Goal: Task Accomplishment & Management: Use online tool/utility

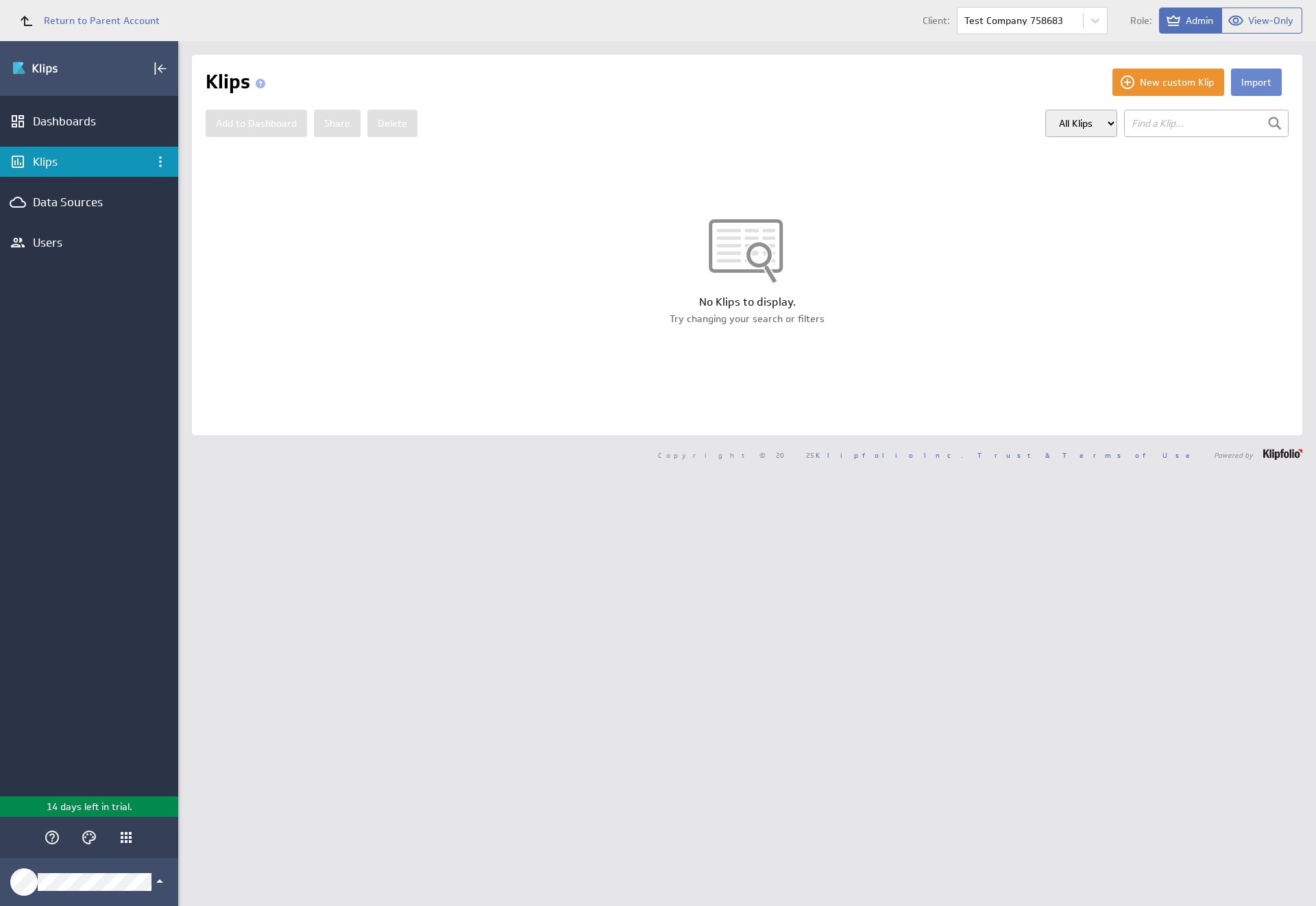
click at [1246, 82] on button "Import" at bounding box center [1256, 82] width 50 height 28
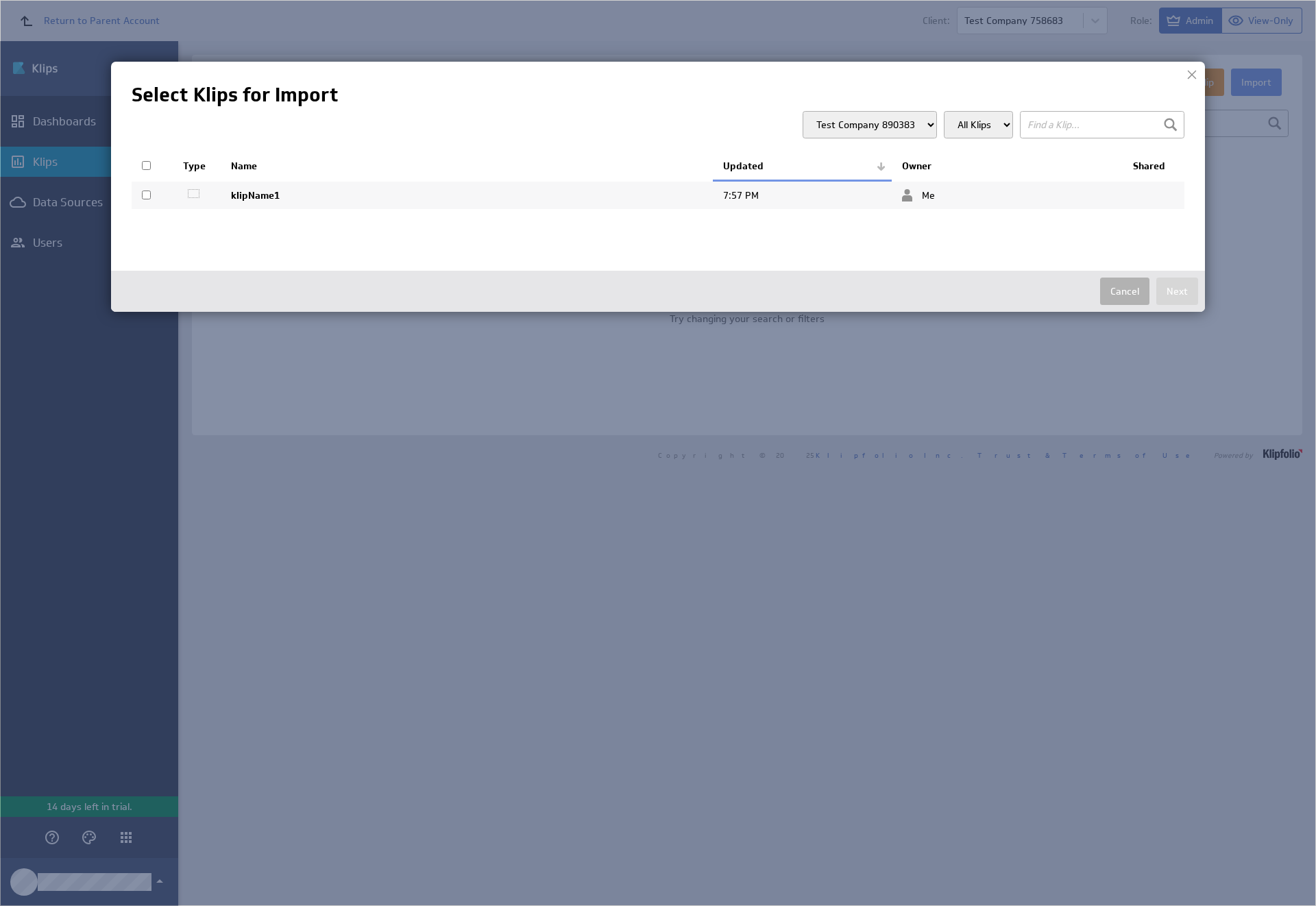
click at [146, 194] on input "checkbox" at bounding box center [146, 195] width 9 height 9
checkbox input "true"
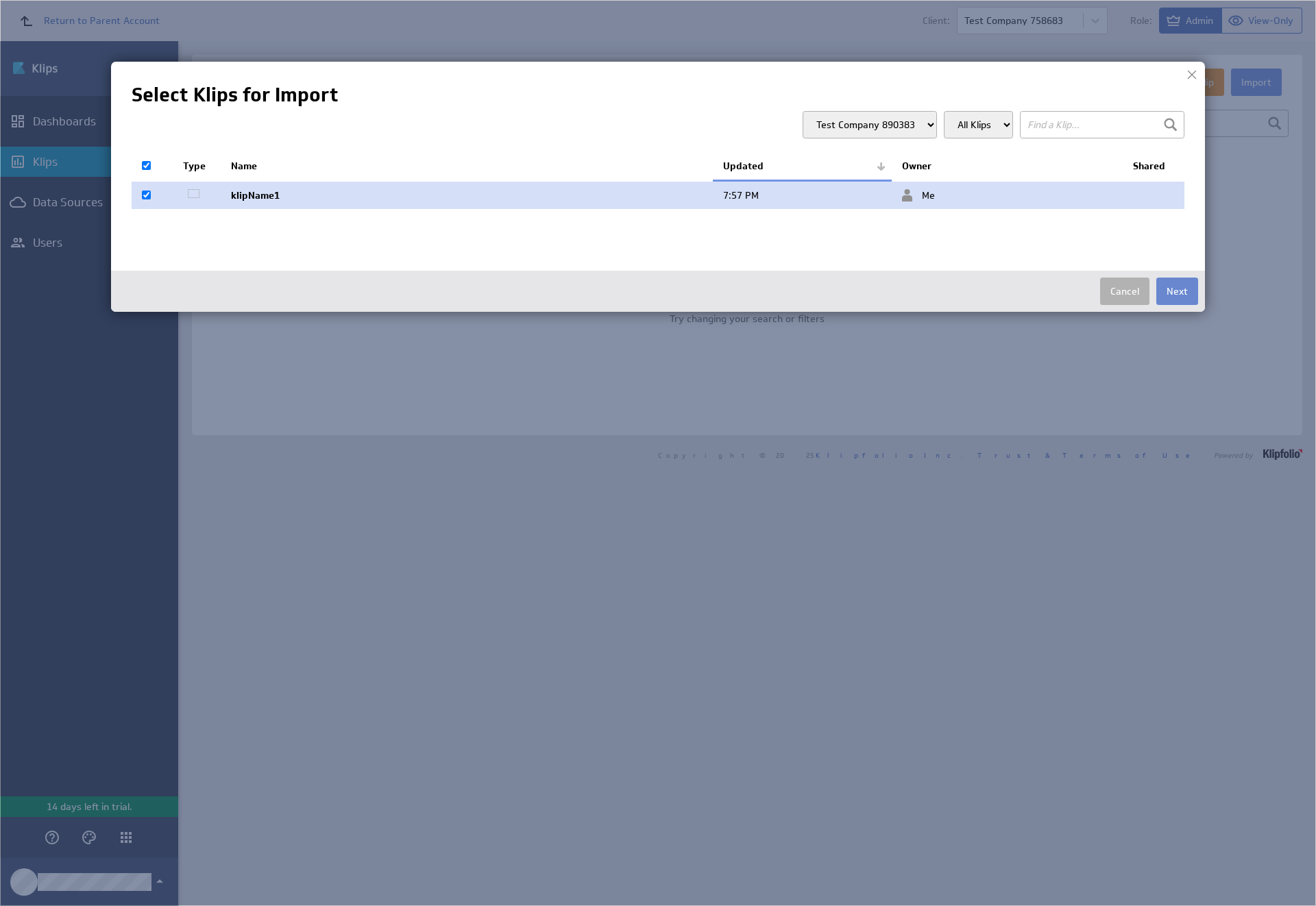
click at [1177, 292] on button "Next" at bounding box center [1177, 292] width 42 height 28
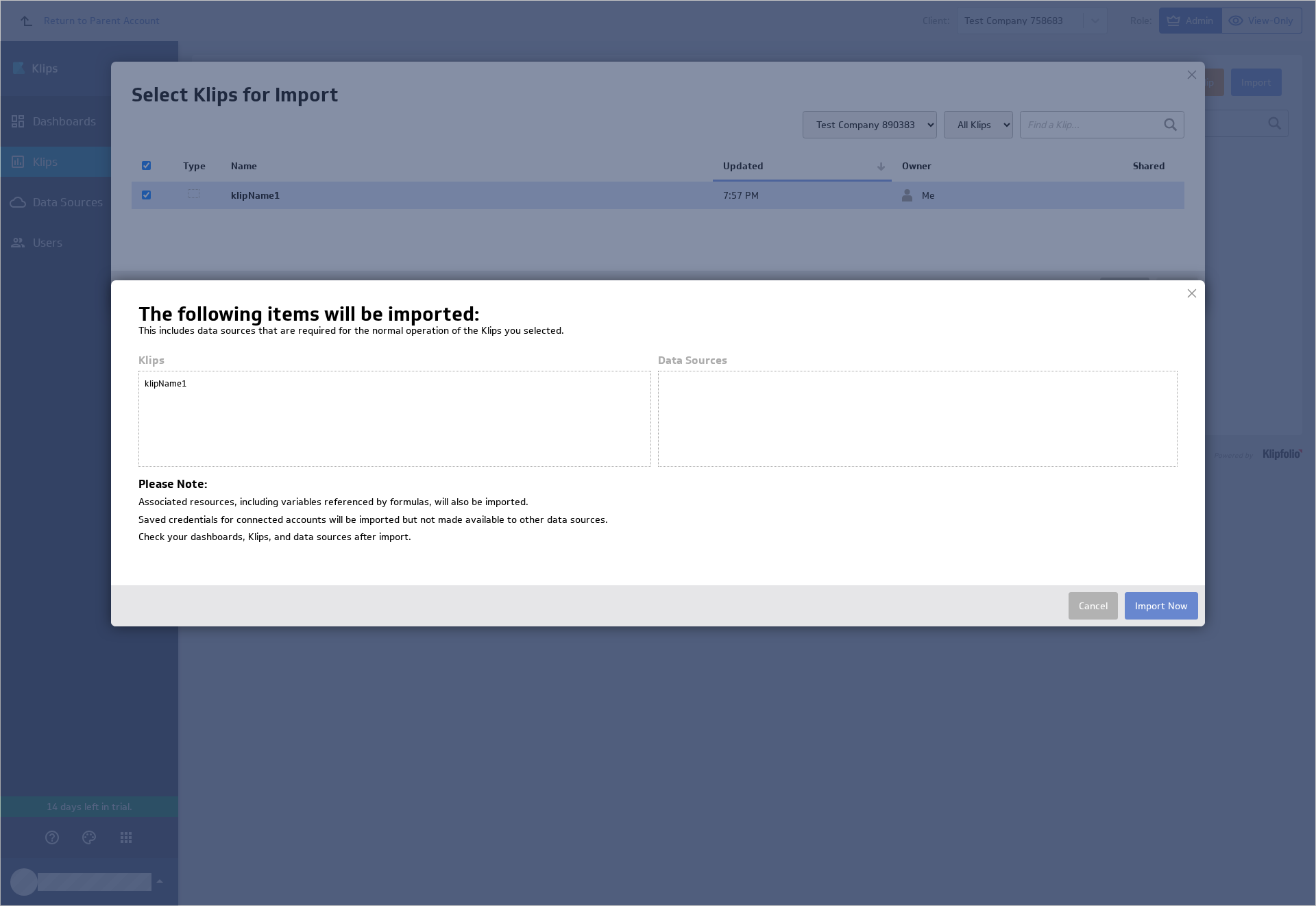
click at [1161, 605] on button "Import Now" at bounding box center [1161, 606] width 73 height 28
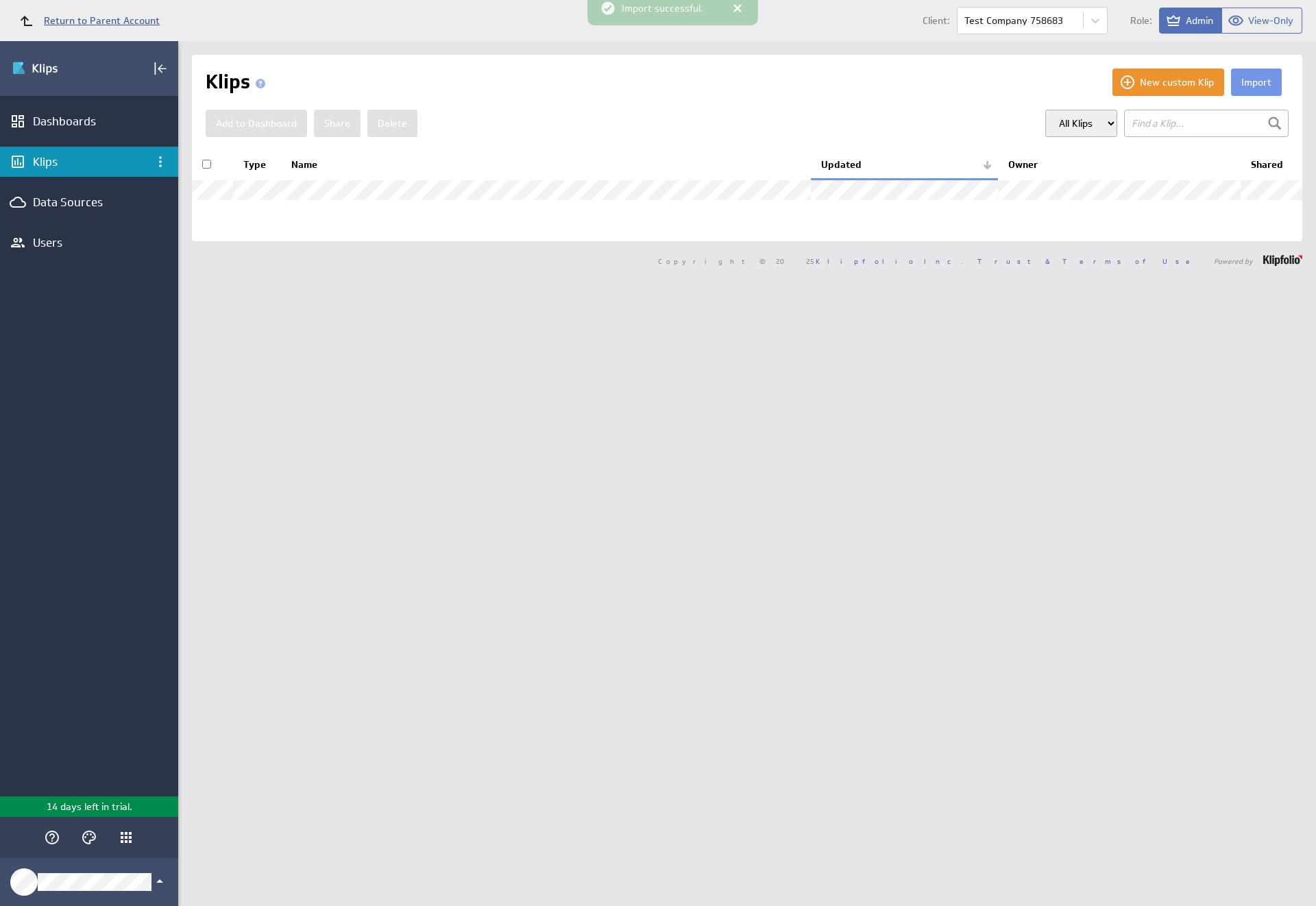
click at [83, 21] on span "Return to Parent Account" at bounding box center [102, 20] width 115 height 10
